Goal: Task Accomplishment & Management: Use online tool/utility

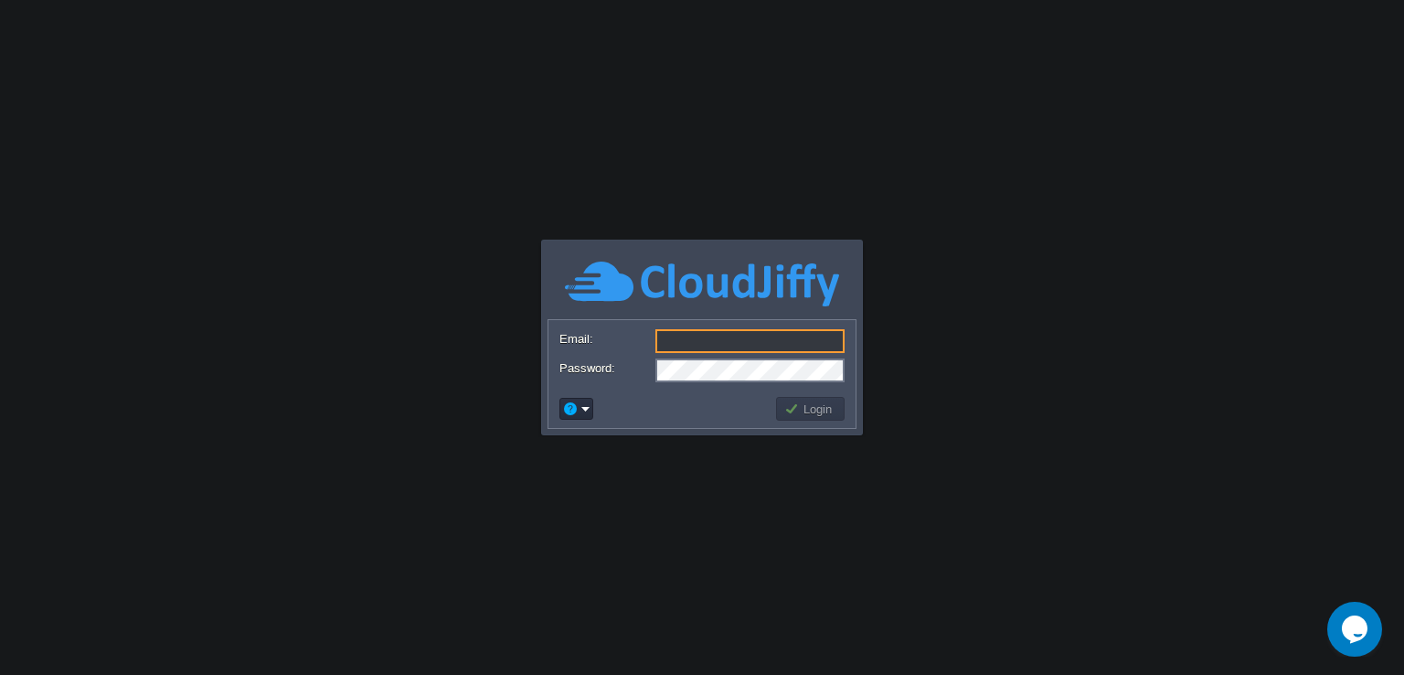
type input "[PERSON_NAME][EMAIL_ADDRESS][PERSON_NAME][DOMAIN_NAME]"
click at [826, 412] on button "Login" at bounding box center [810, 408] width 53 height 16
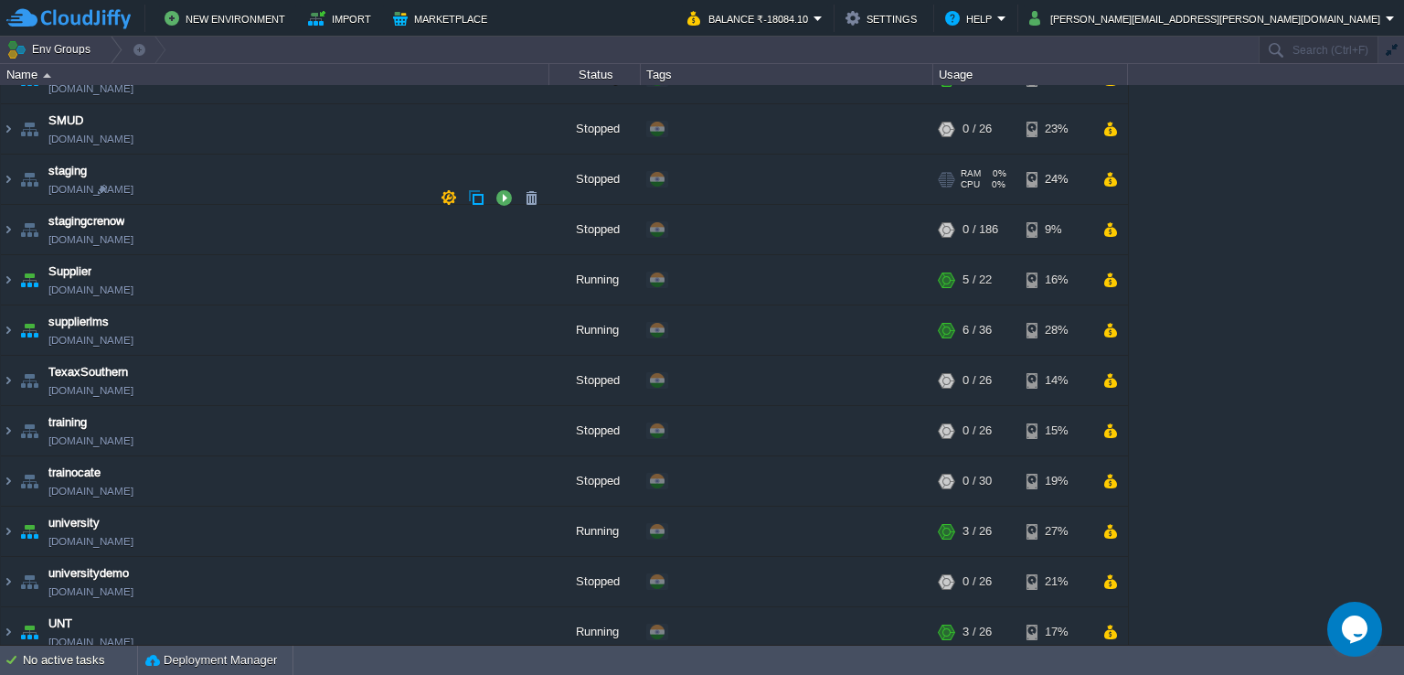
scroll to position [1920, 0]
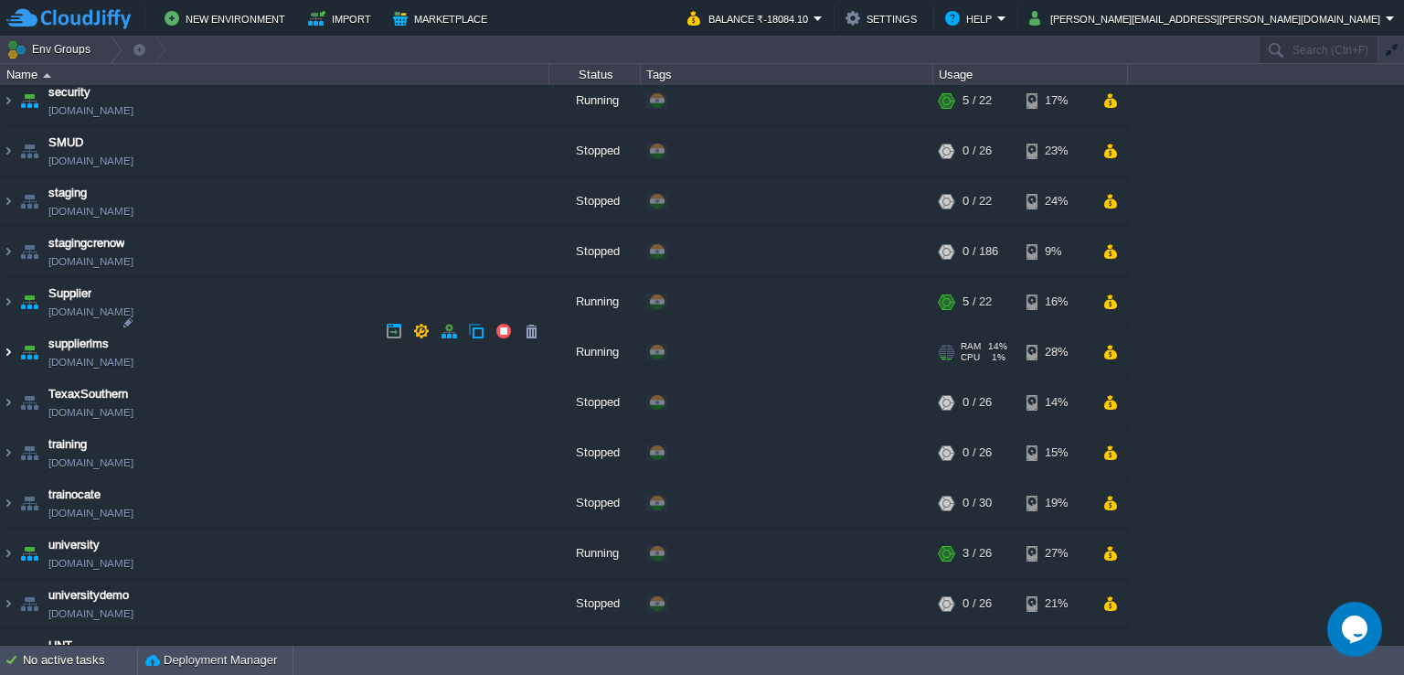
click at [9, 330] on img at bounding box center [8, 351] width 15 height 49
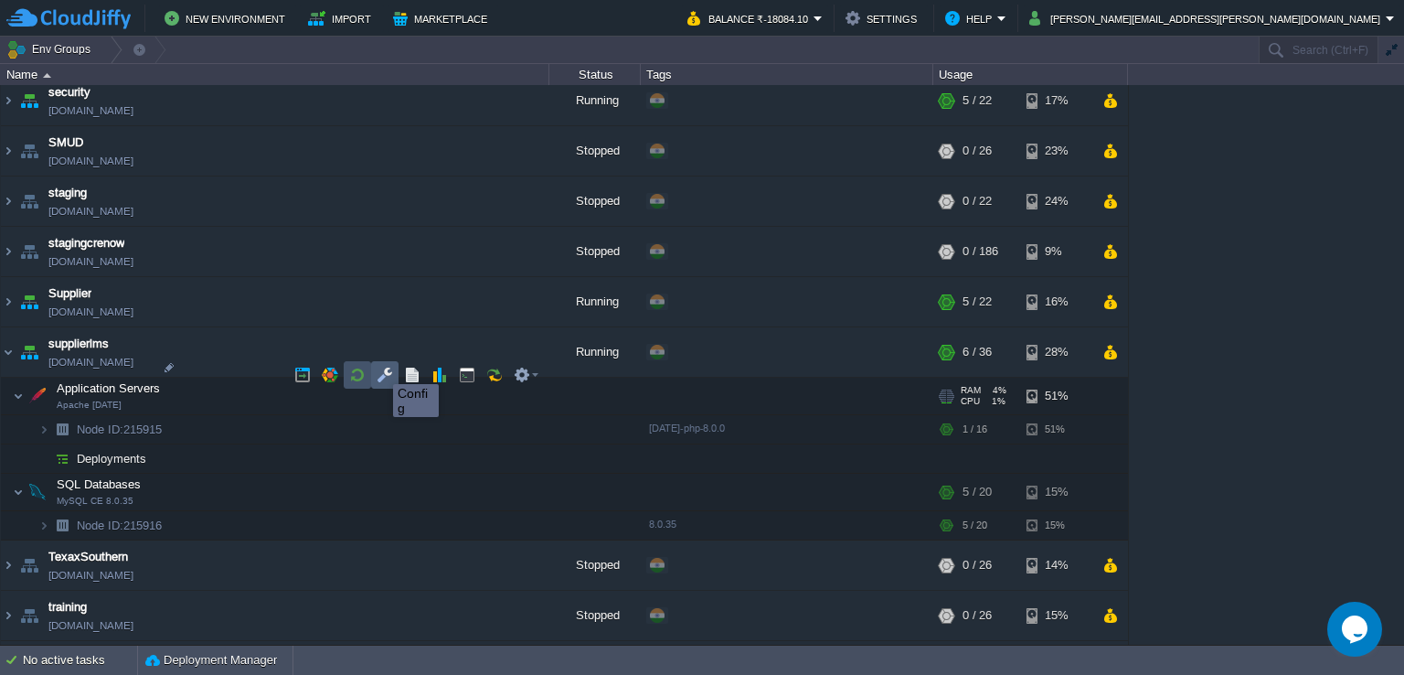
drag, startPoint x: 354, startPoint y: 371, endPoint x: 384, endPoint y: 367, distance: 30.4
click at [384, 367] on div at bounding box center [416, 374] width 257 height 27
click at [386, 367] on button "button" at bounding box center [385, 375] width 16 height 16
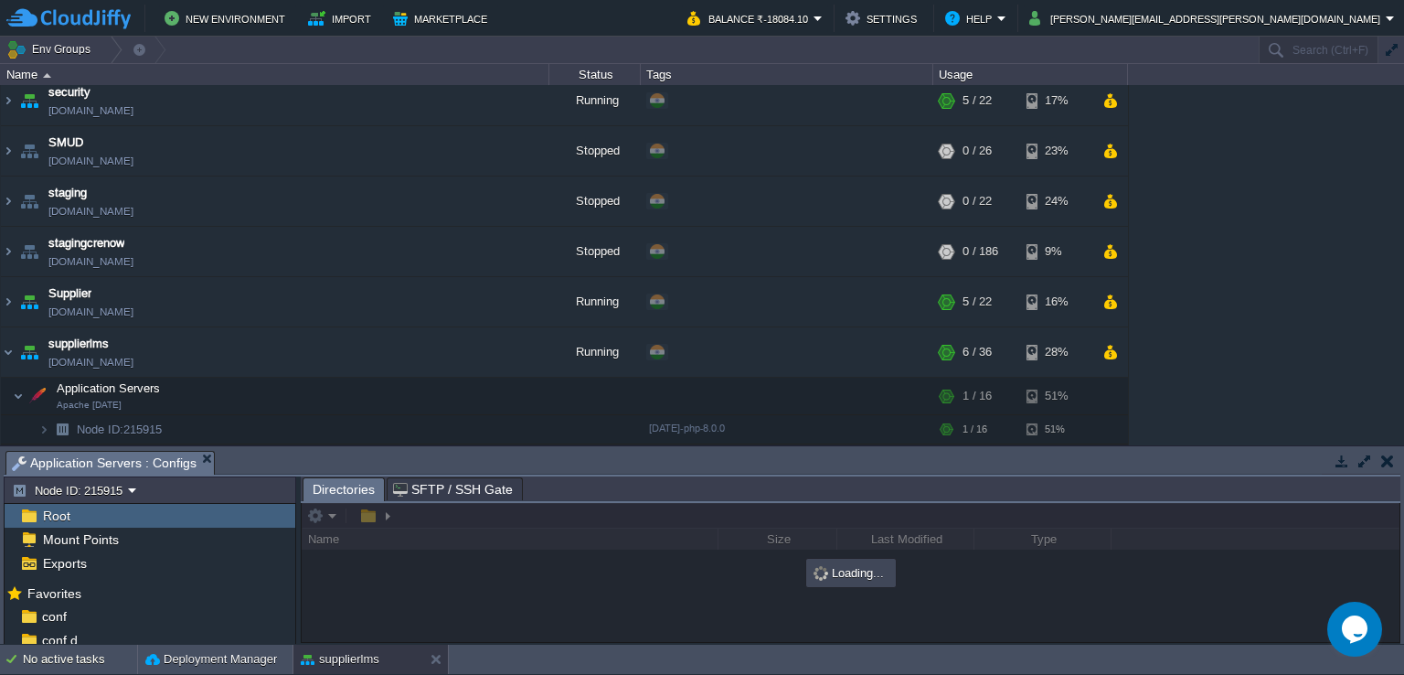
click at [1364, 461] on button "button" at bounding box center [1365, 461] width 16 height 16
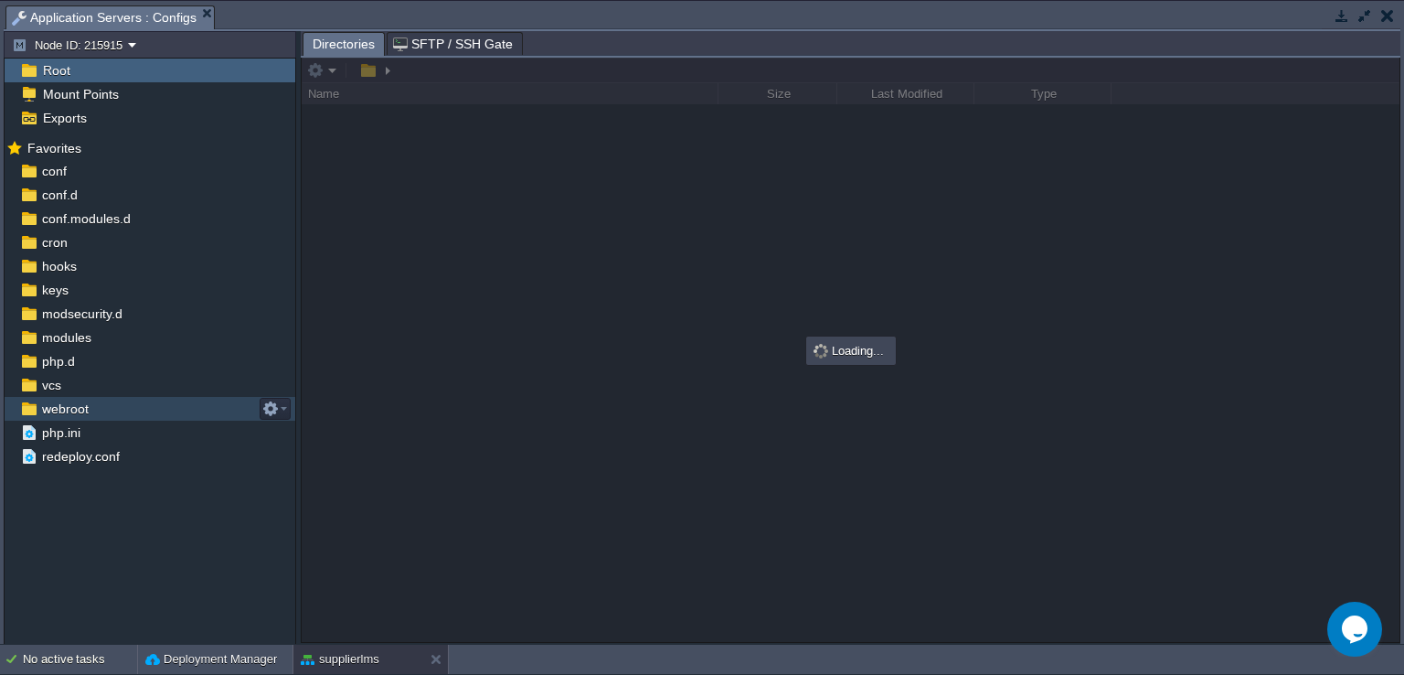
click at [80, 402] on span "webroot" at bounding box center [64, 408] width 53 height 16
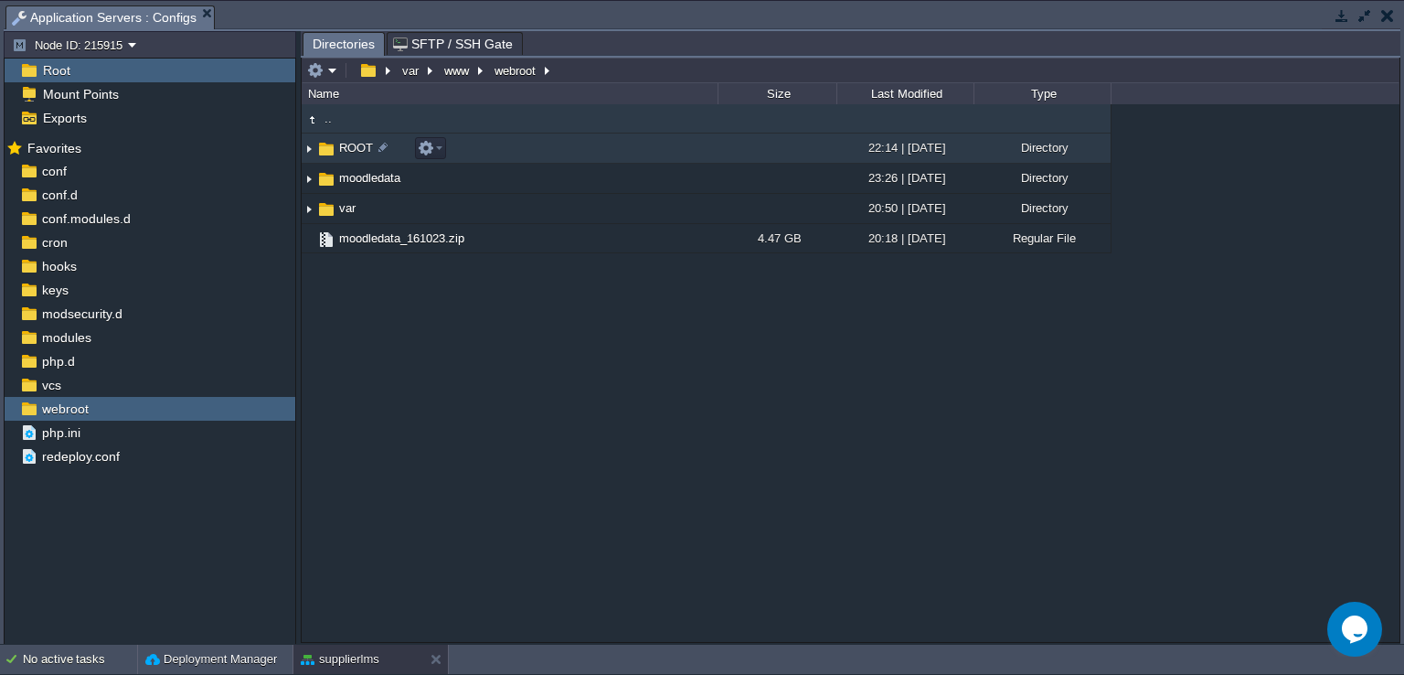
click at [350, 146] on span "ROOT" at bounding box center [355, 148] width 39 height 16
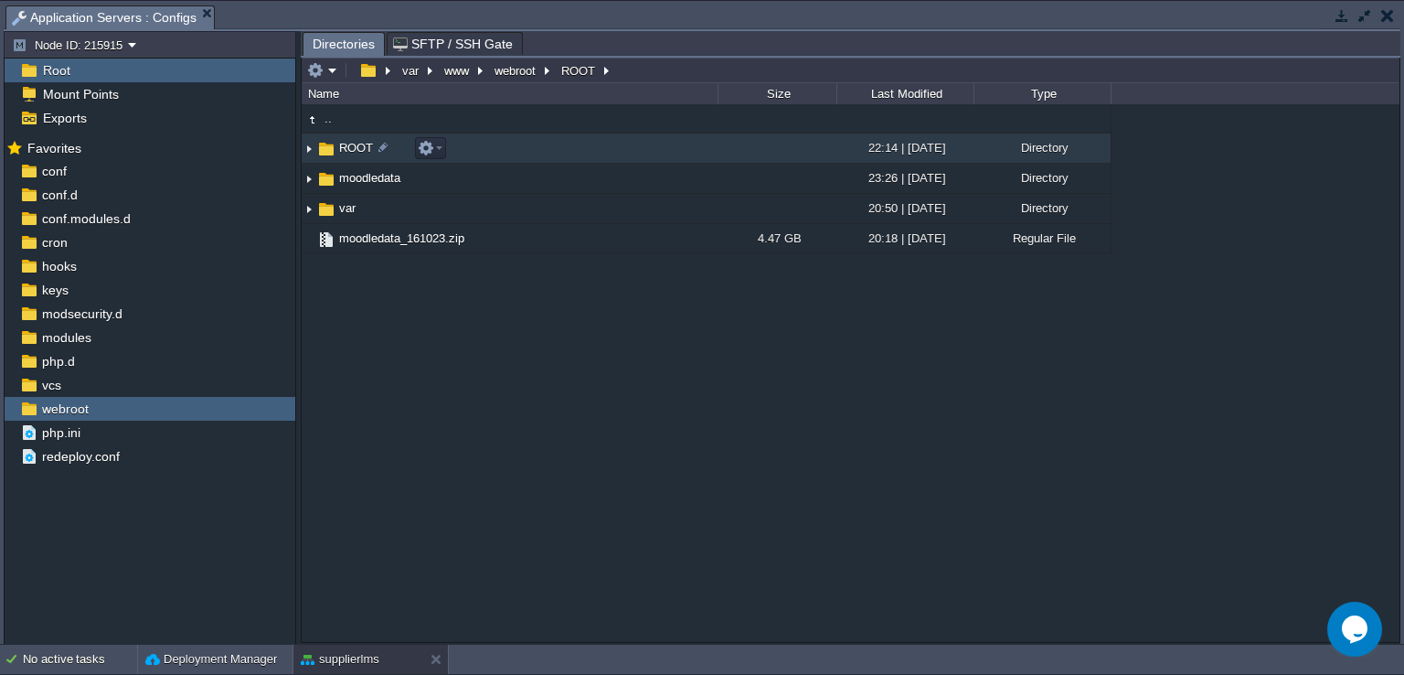
click at [350, 146] on span "ROOT" at bounding box center [355, 148] width 39 height 16
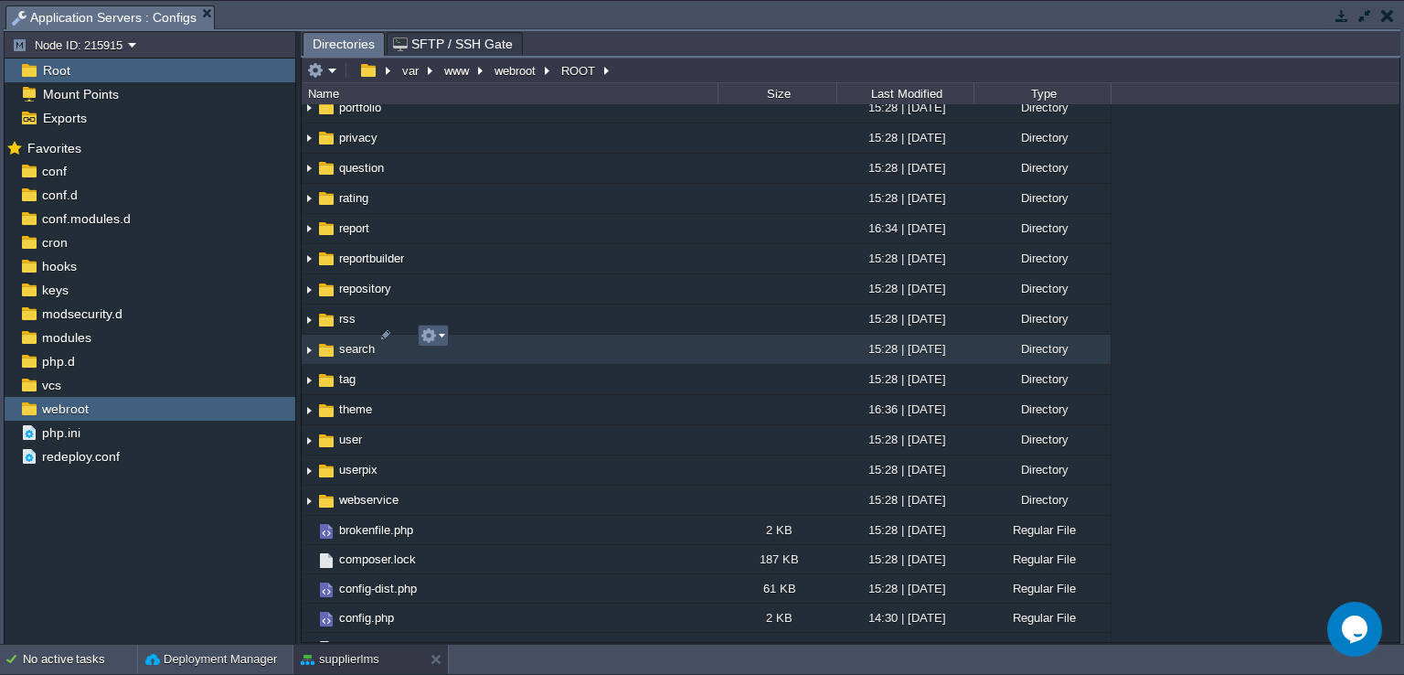
scroll to position [1737, 0]
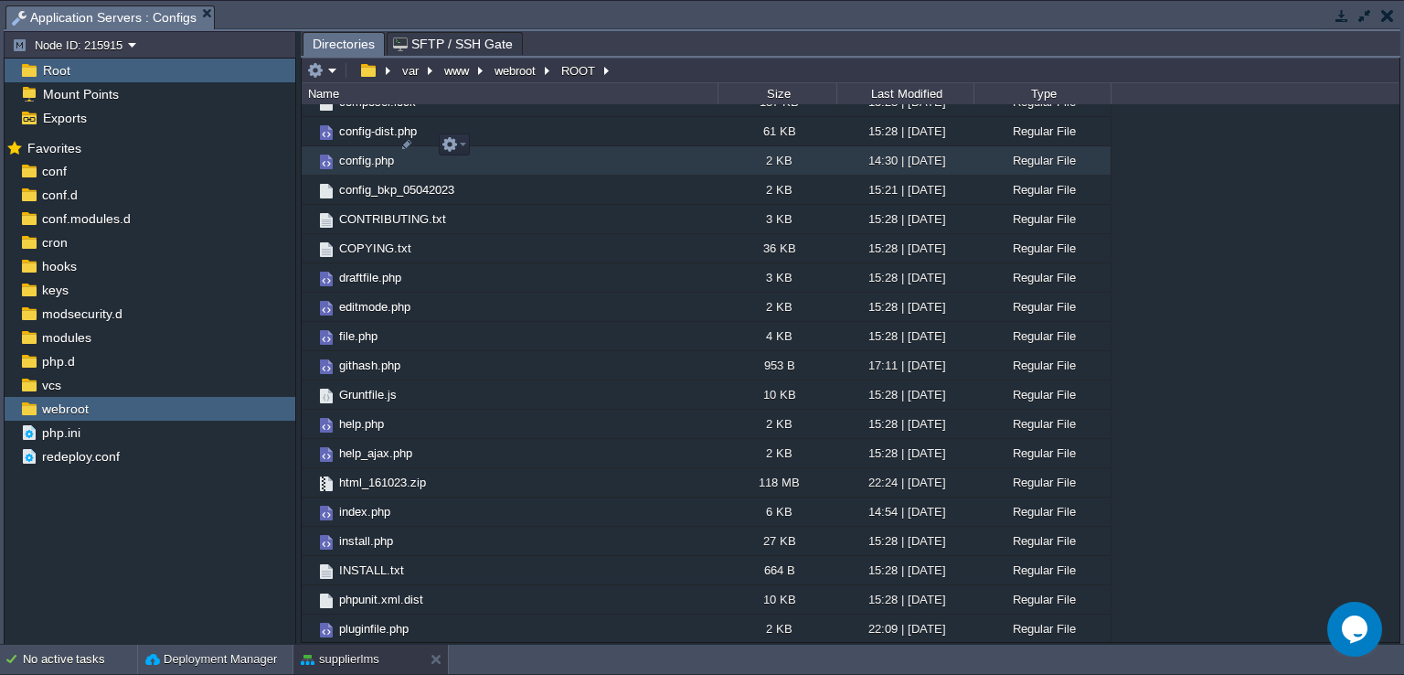
click at [361, 153] on span "config.php" at bounding box center [366, 161] width 60 height 16
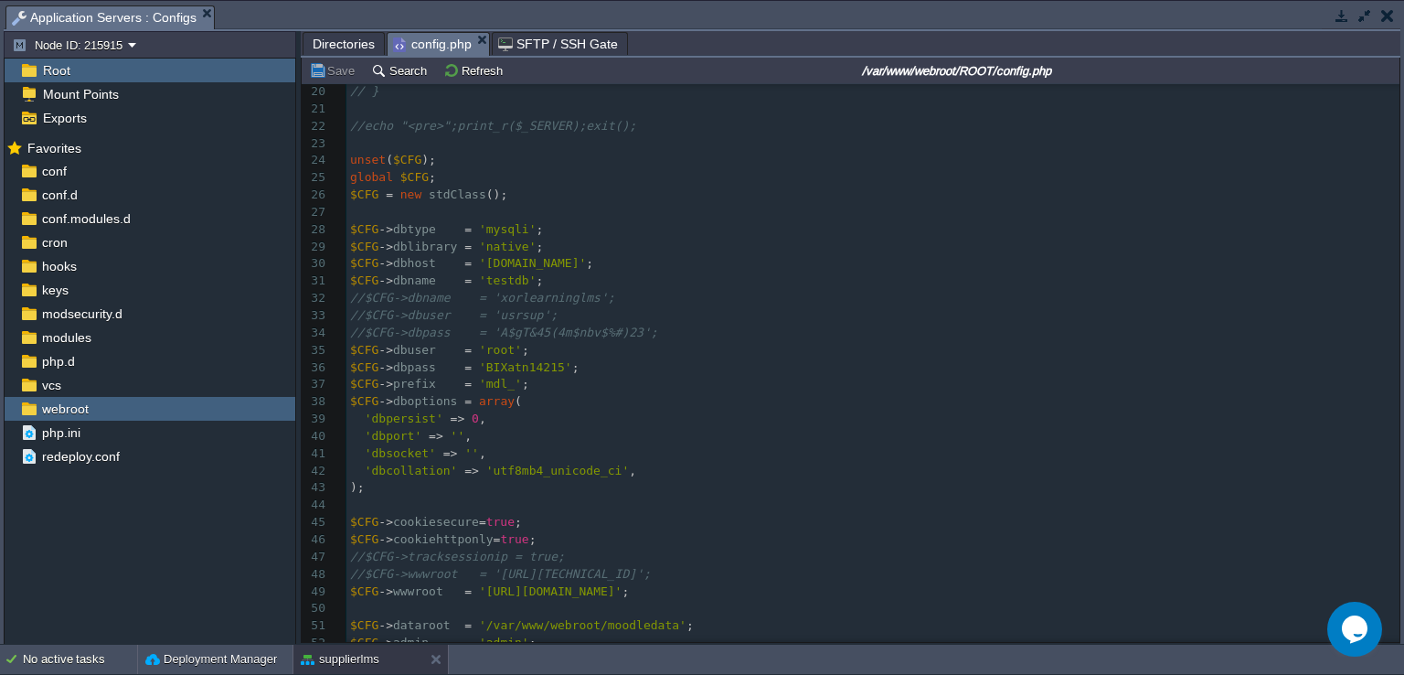
scroll to position [366, 0]
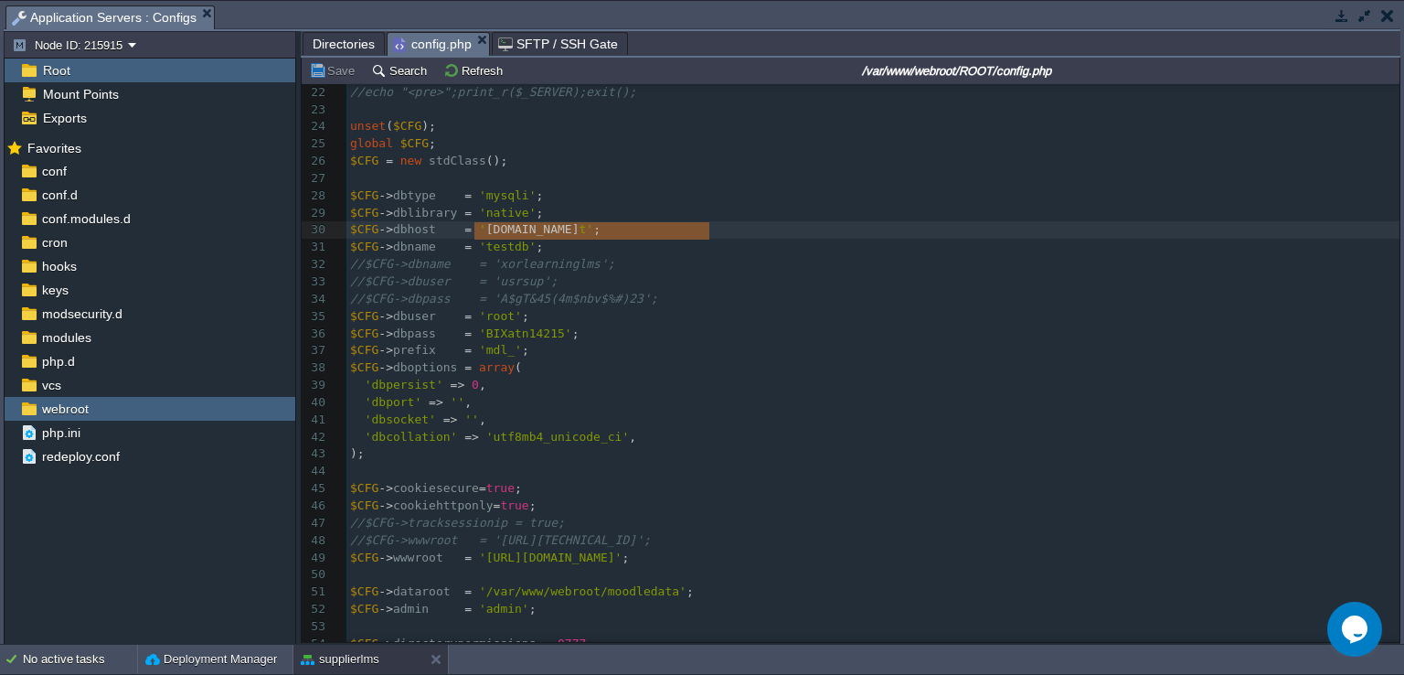
type textarea "[DOMAIN_NAME]"
drag, startPoint x: 475, startPoint y: 232, endPoint x: 713, endPoint y: 233, distance: 237.7
click at [505, 335] on span "'BIXatn14215'" at bounding box center [525, 333] width 93 height 14
type textarea "BIXatn14215"
